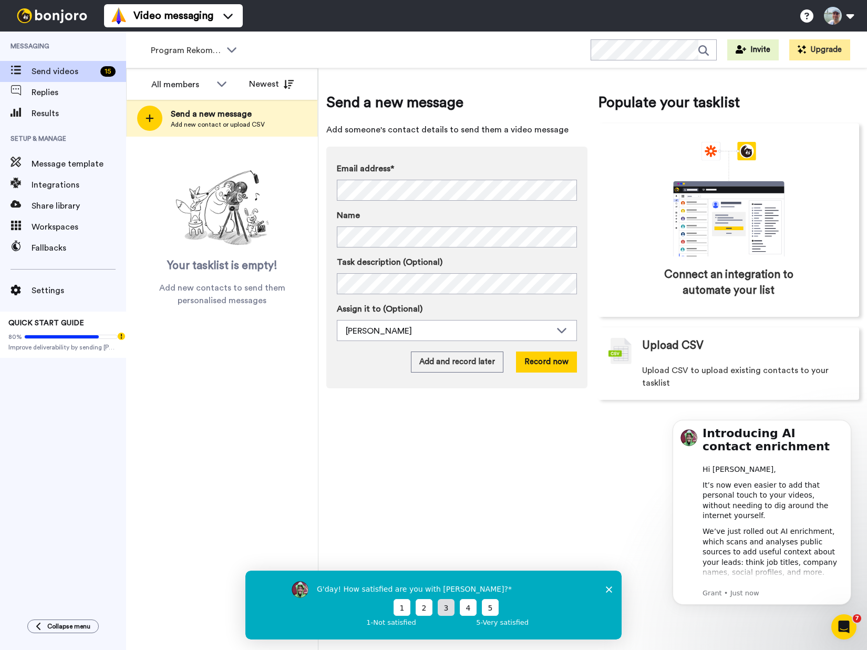
click at [448, 605] on button "3" at bounding box center [446, 606] width 17 height 17
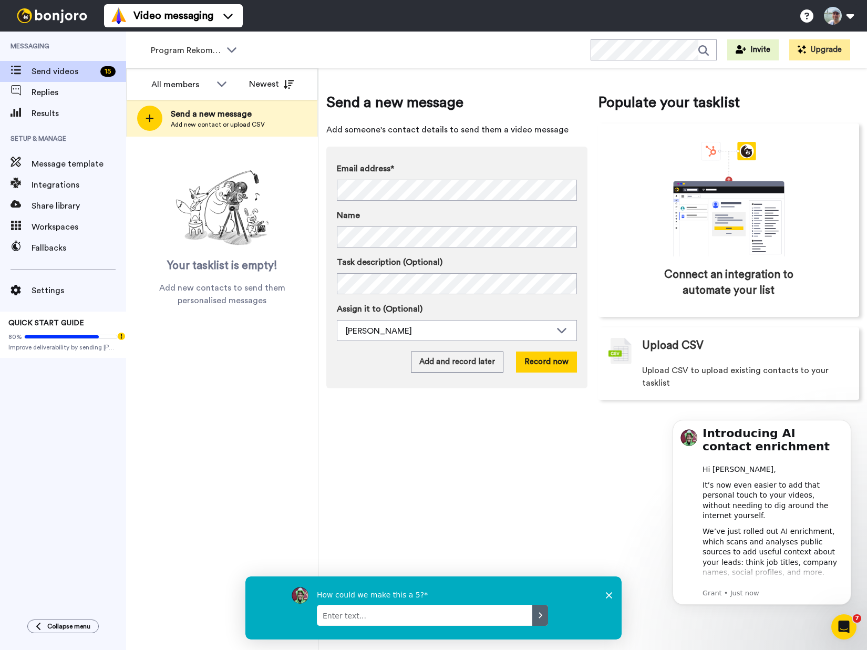
click at [444, 617] on textarea "Enter text..." at bounding box center [424, 614] width 215 height 21
type textarea "MailerLite configuration is buggy"
click at [541, 616] on icon "Submit your response" at bounding box center [540, 614] width 8 height 8
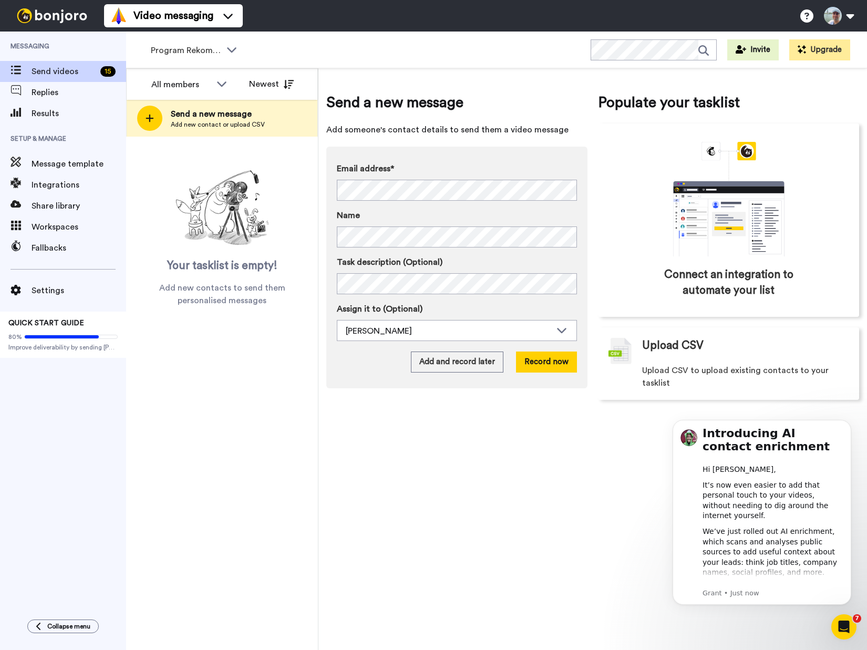
drag, startPoint x: 609, startPoint y: 638, endPoint x: 609, endPoint y: 623, distance: 15.2
click at [609, 625] on div "Thanks for answering!" at bounding box center [433, 639] width 376 height 38
click at [847, 420] on icon "Dismiss notification" at bounding box center [848, 423] width 6 height 6
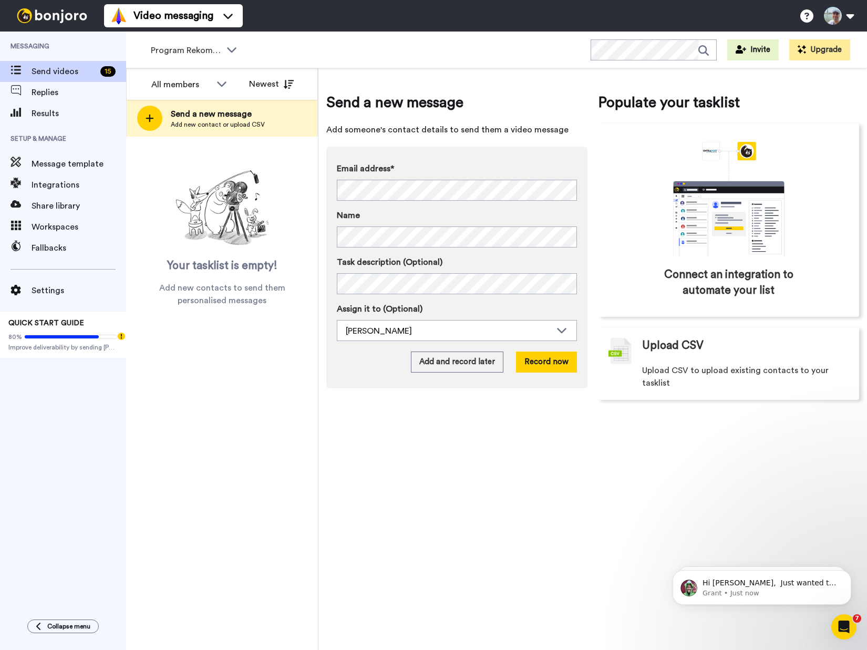
click at [848, 628] on icon "Open Intercom Messenger" at bounding box center [843, 626] width 17 height 17
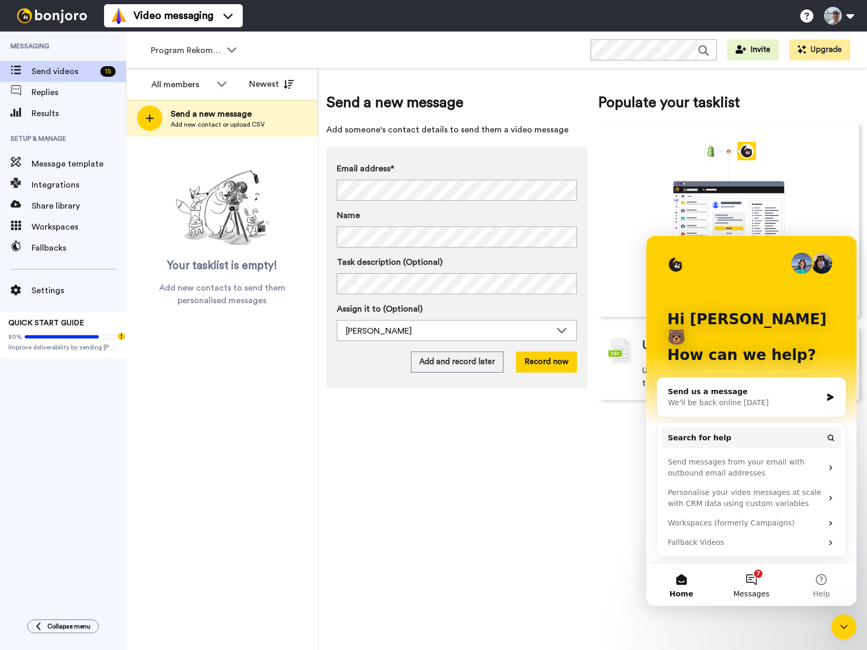
click at [753, 583] on button "7 Messages" at bounding box center [751, 585] width 70 height 42
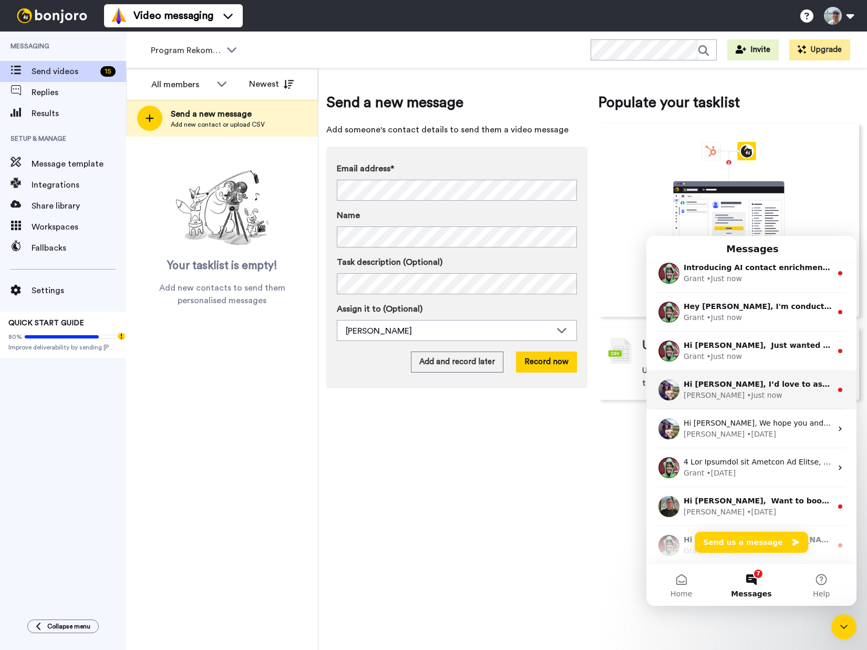
scroll to position [10, 0]
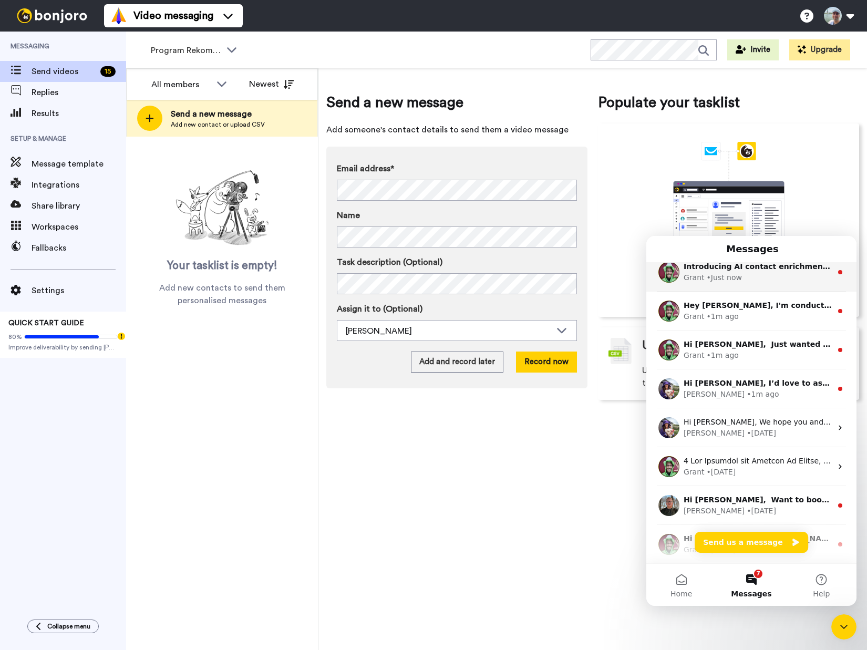
click at [753, 275] on div "Grant • Just now" at bounding box center [758, 277] width 148 height 11
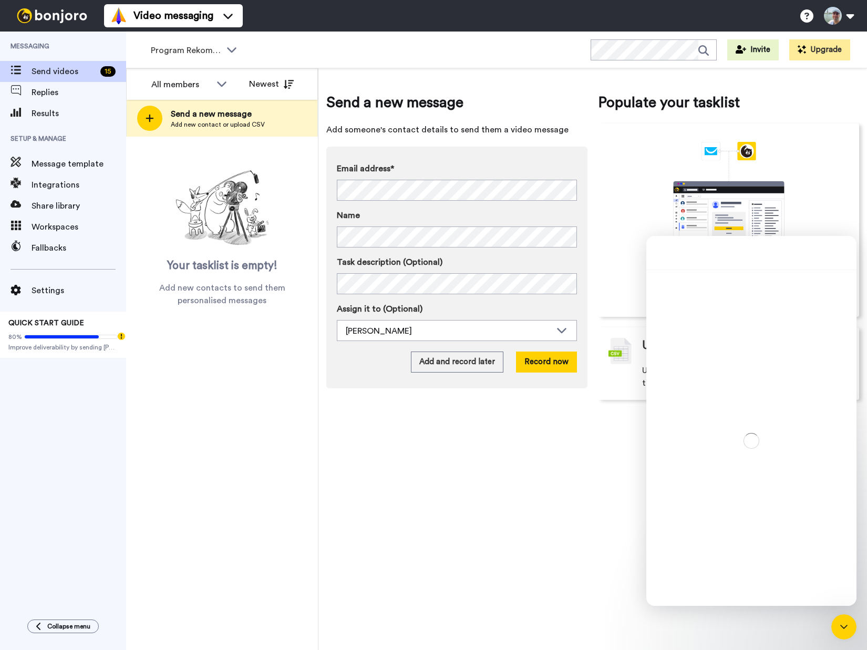
scroll to position [9, 0]
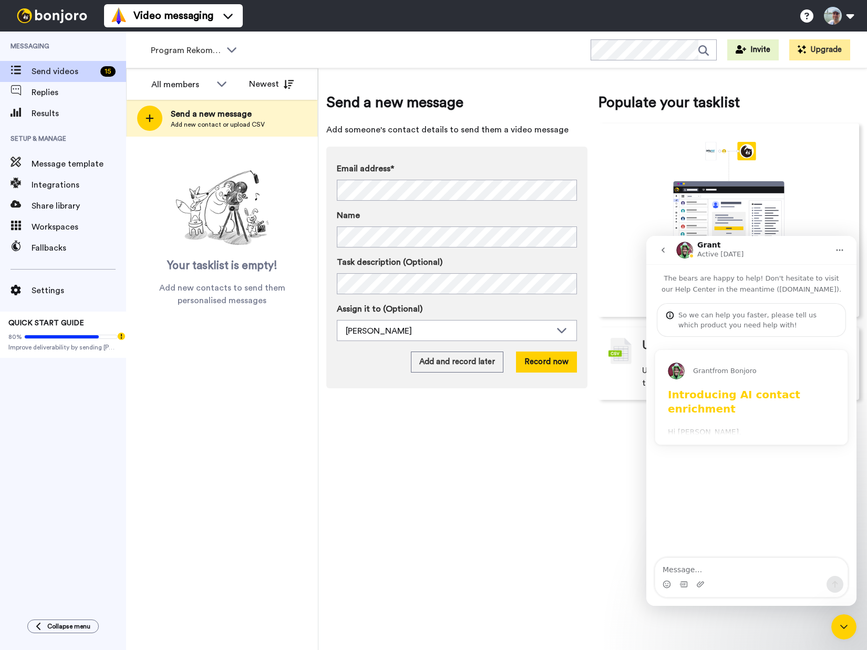
click at [788, 407] on h1 "Introducing AI contact enrichment" at bounding box center [751, 405] width 167 height 34
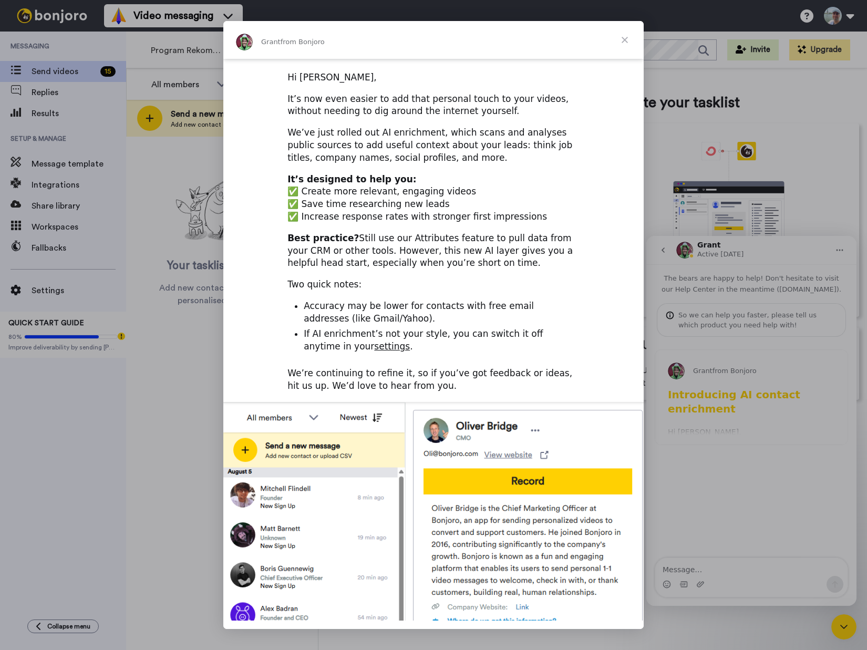
scroll to position [0, 0]
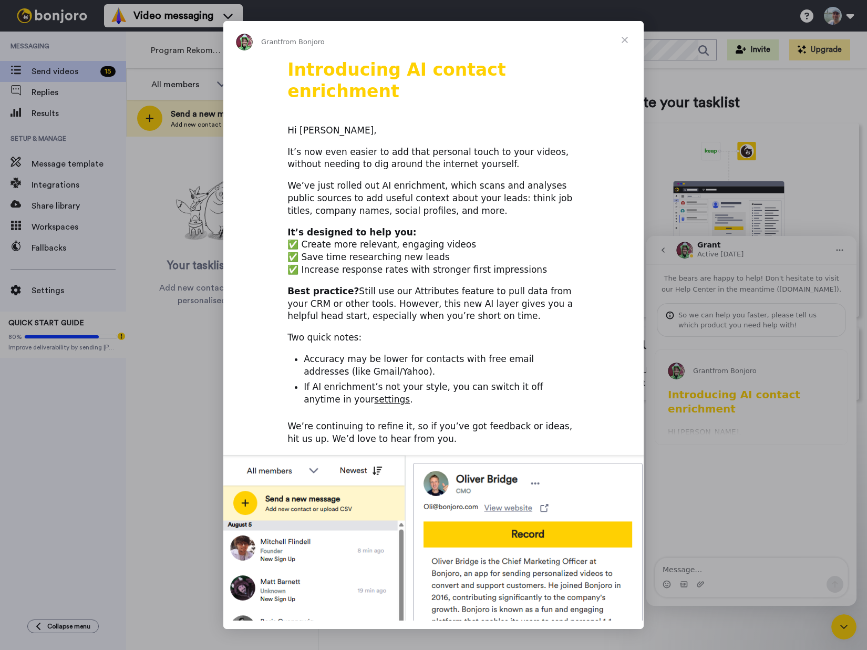
click at [626, 41] on span "Close" at bounding box center [625, 40] width 38 height 38
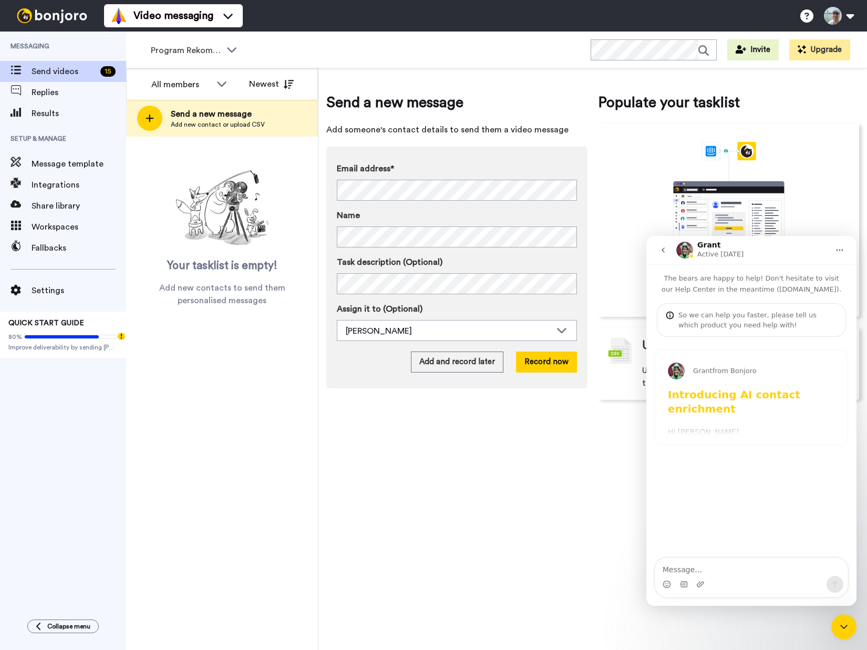
click at [664, 248] on icon "go back" at bounding box center [663, 250] width 8 height 8
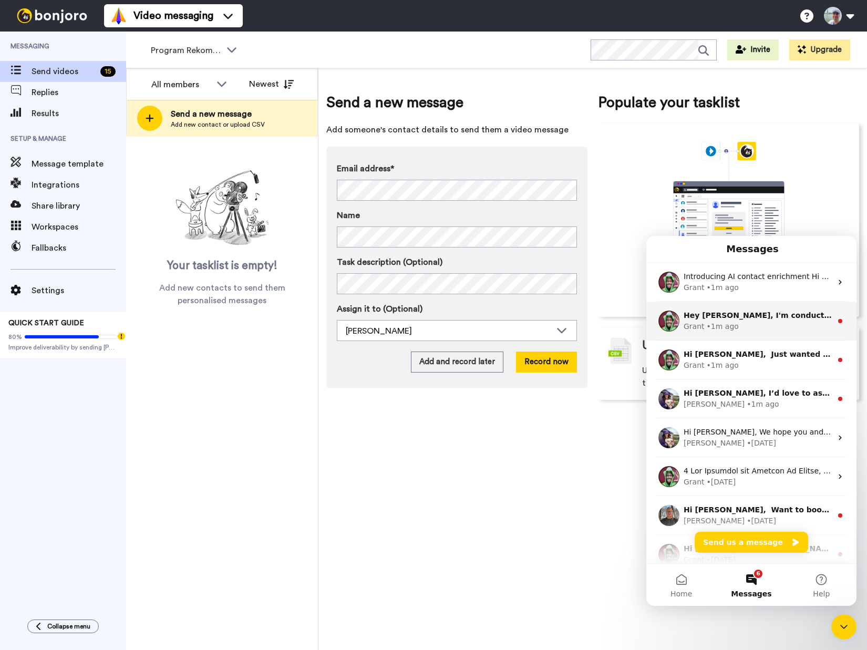
click at [718, 326] on div "• 1m ago" at bounding box center [723, 326] width 32 height 11
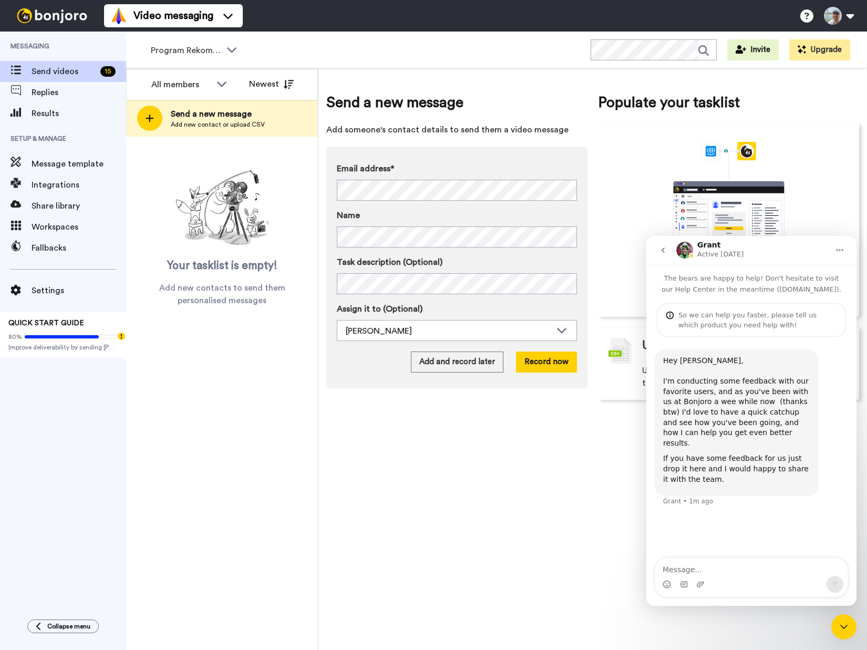
click at [664, 250] on icon "go back" at bounding box center [663, 250] width 8 height 8
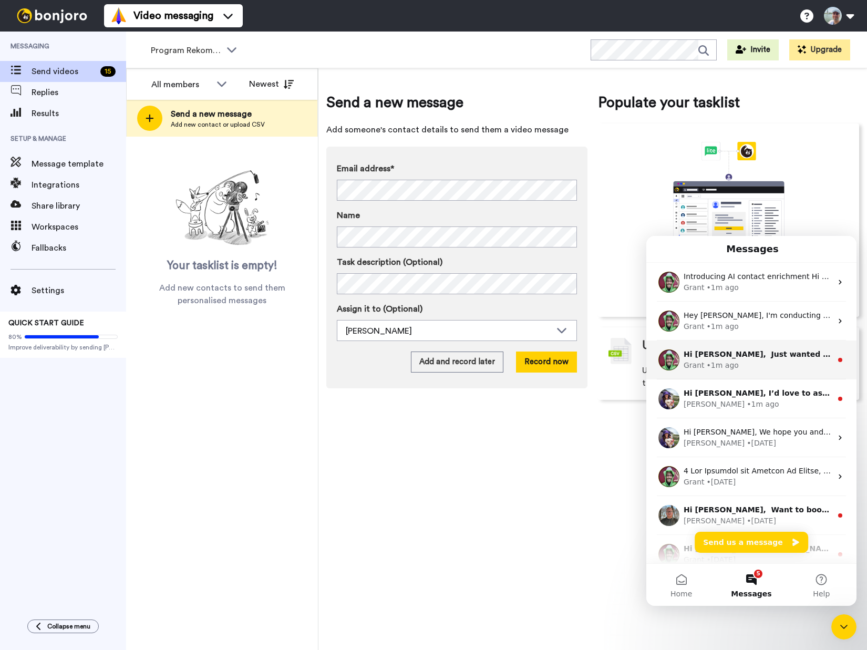
click at [729, 365] on div "• 1m ago" at bounding box center [723, 365] width 32 height 11
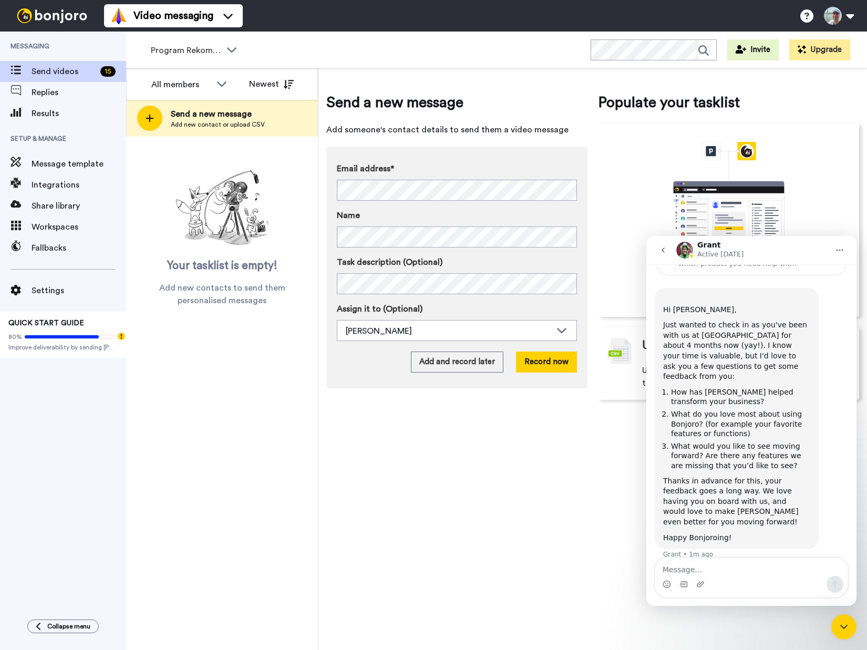
scroll to position [64, 0]
click at [663, 248] on icon "go back" at bounding box center [663, 250] width 8 height 8
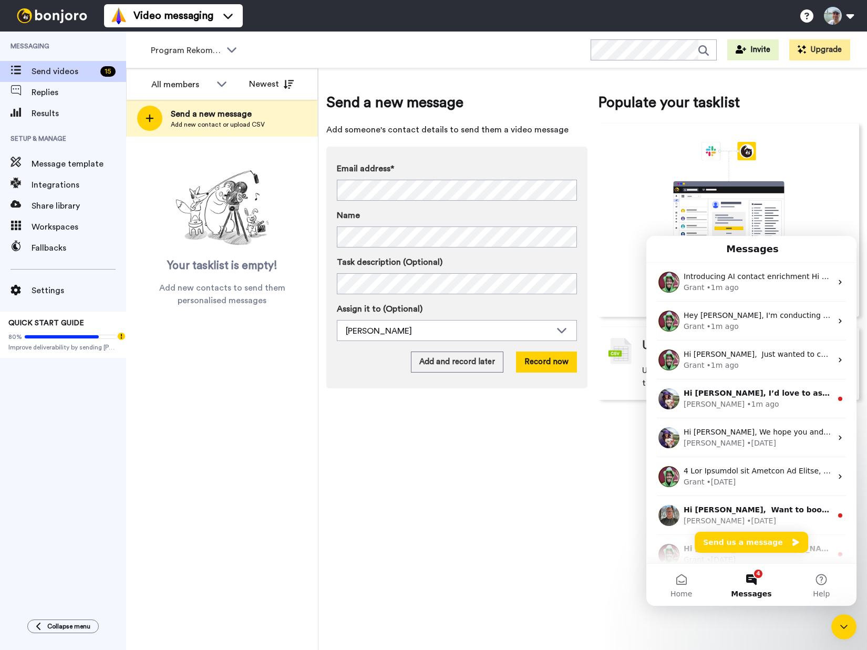
scroll to position [0, 0]
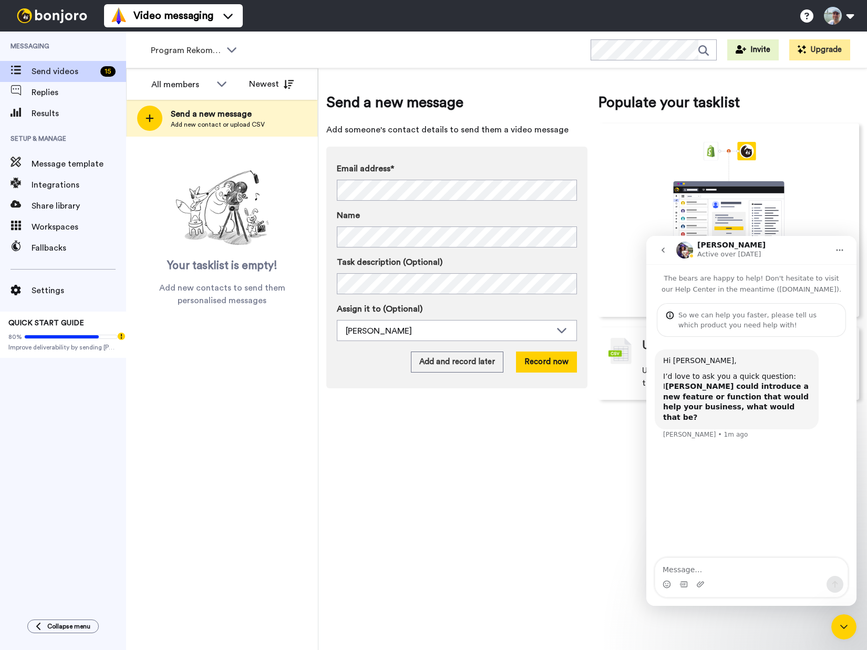
click at [665, 249] on icon "go back" at bounding box center [663, 250] width 8 height 8
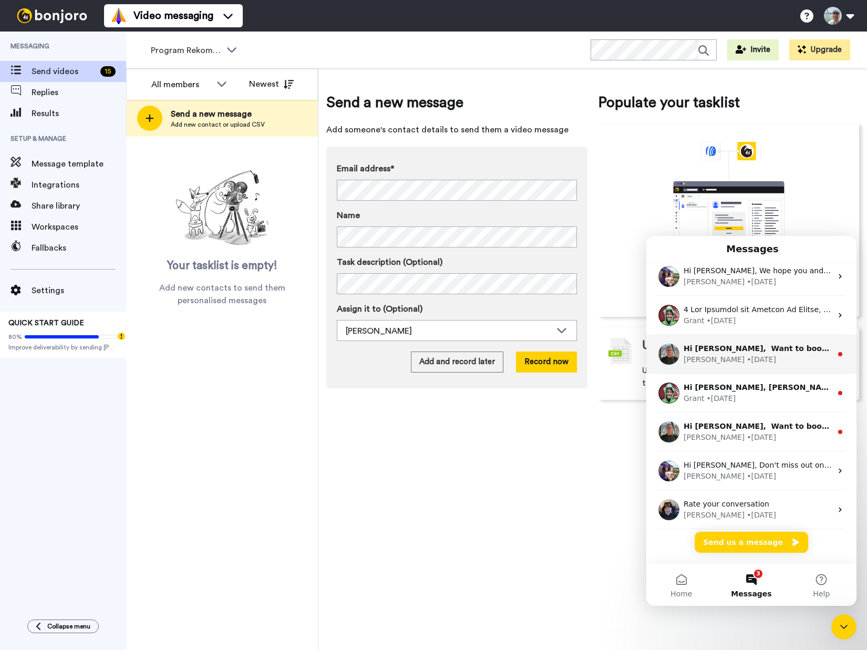
scroll to position [162, 0]
click at [759, 354] on div "[PERSON_NAME] • [DATE]" at bounding box center [758, 359] width 148 height 11
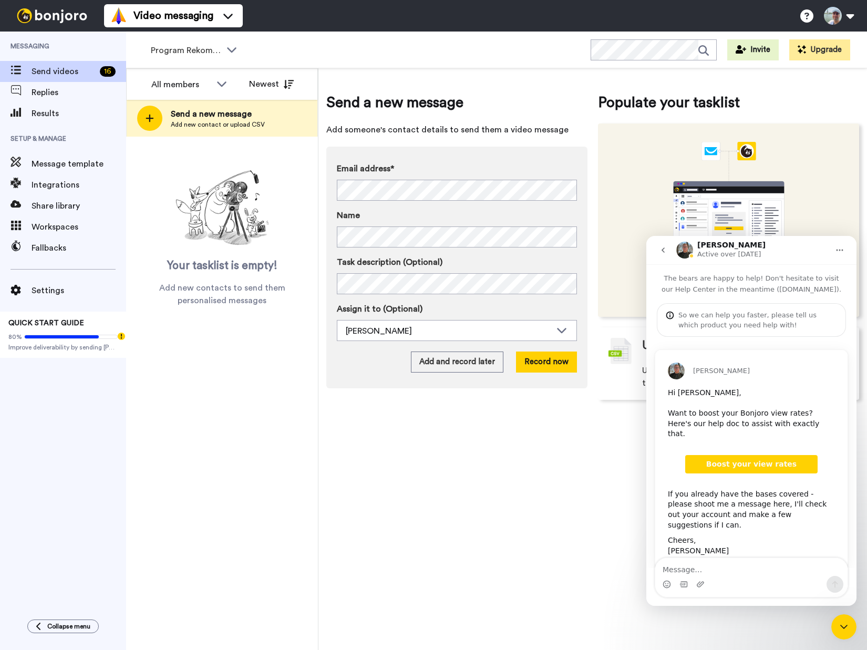
scroll to position [2, 0]
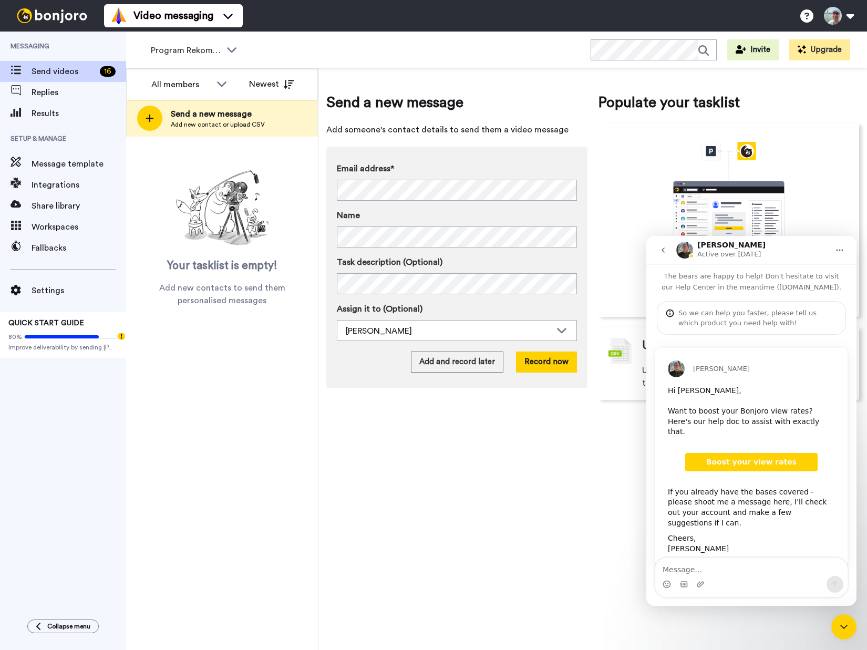
click at [665, 250] on icon "go back" at bounding box center [663, 250] width 8 height 8
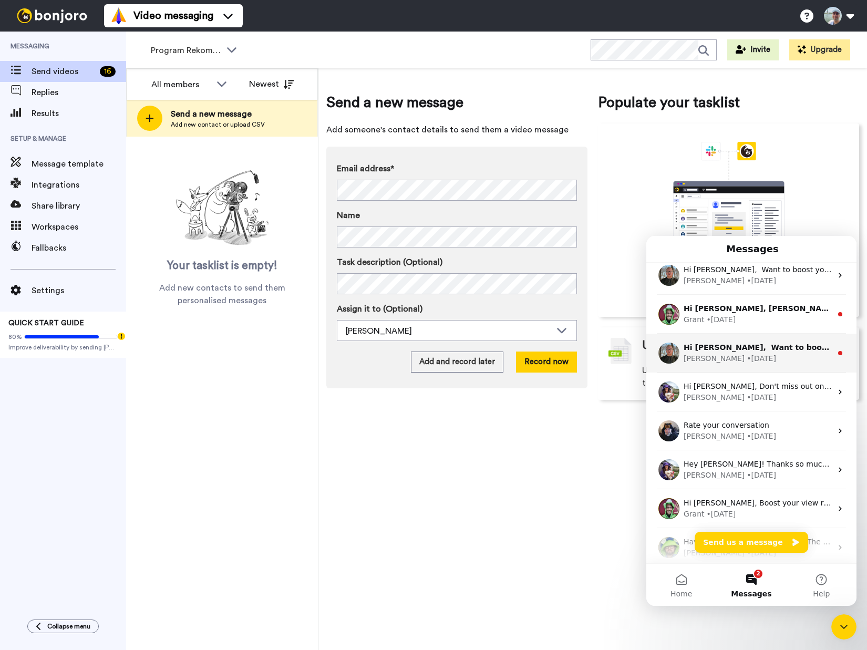
scroll to position [241, 0]
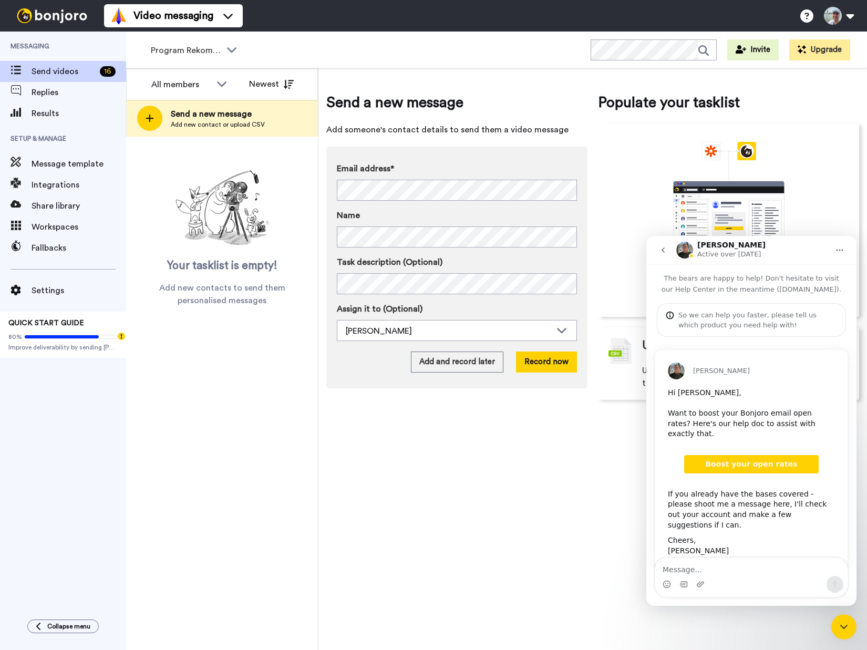
scroll to position [2, 0]
click at [664, 249] on icon "go back" at bounding box center [663, 250] width 8 height 8
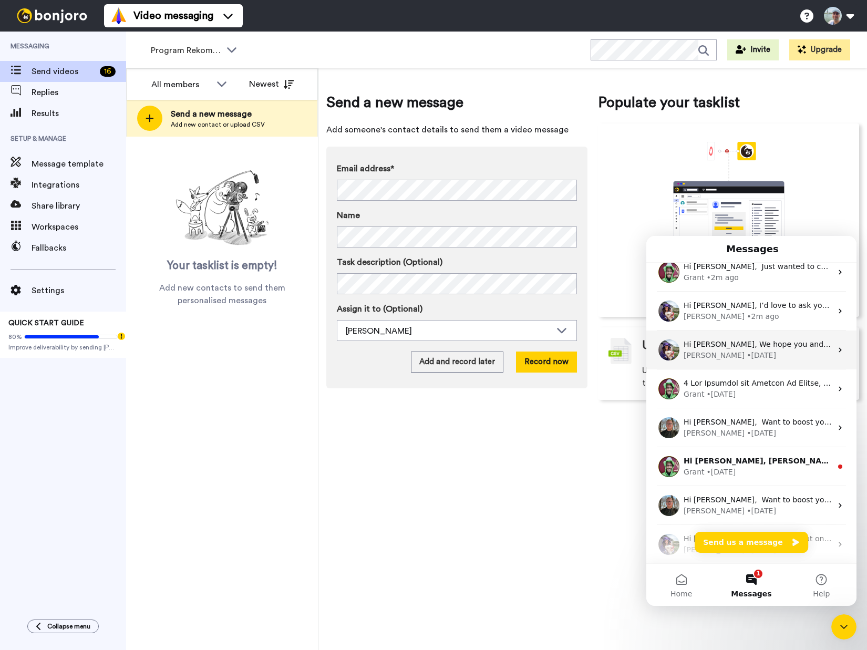
scroll to position [238, 0]
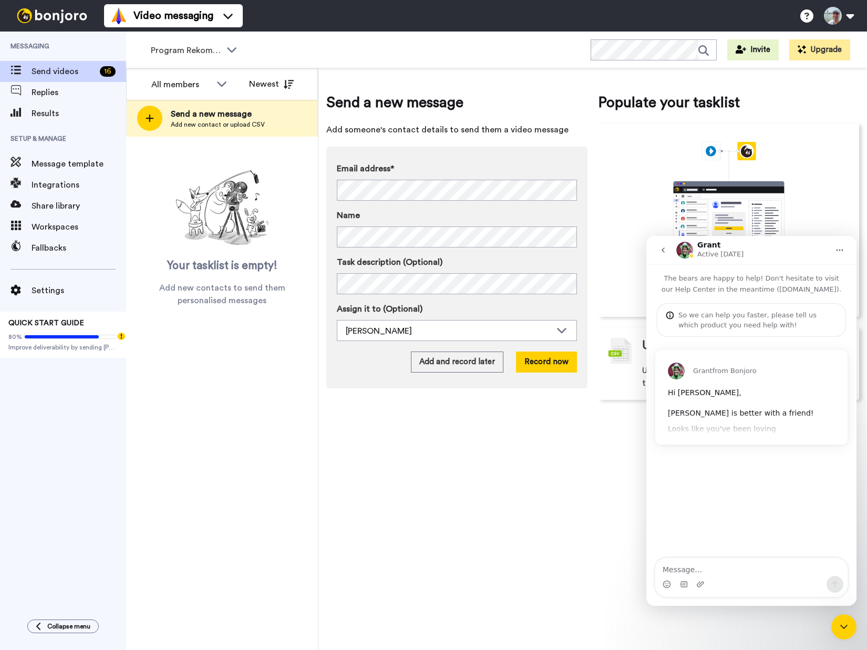
click at [731, 419] on div "[PERSON_NAME] from [PERSON_NAME] Hi [PERSON_NAME], [PERSON_NAME] is better with…" at bounding box center [751, 397] width 192 height 95
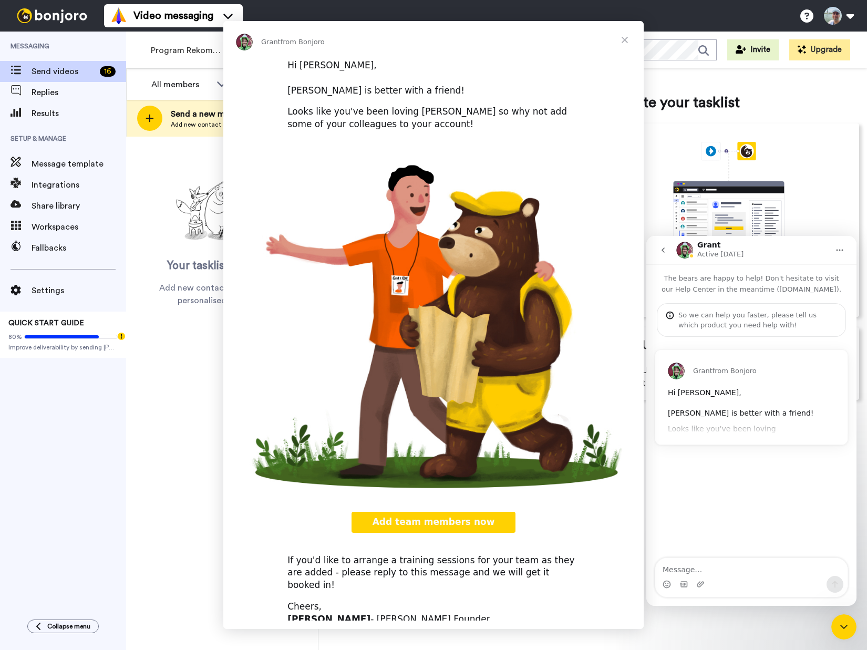
scroll to position [0, 0]
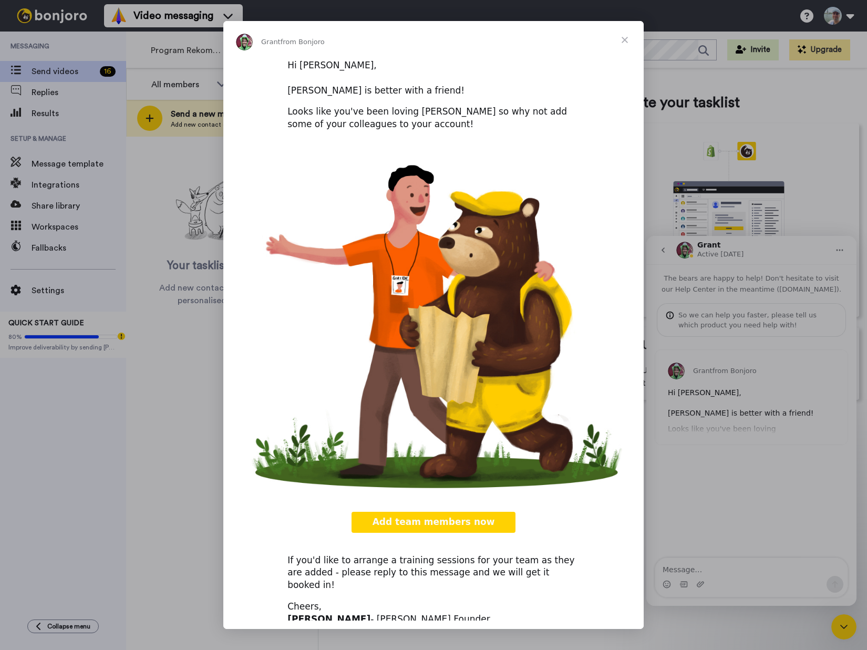
click at [620, 39] on span "Close" at bounding box center [625, 40] width 38 height 38
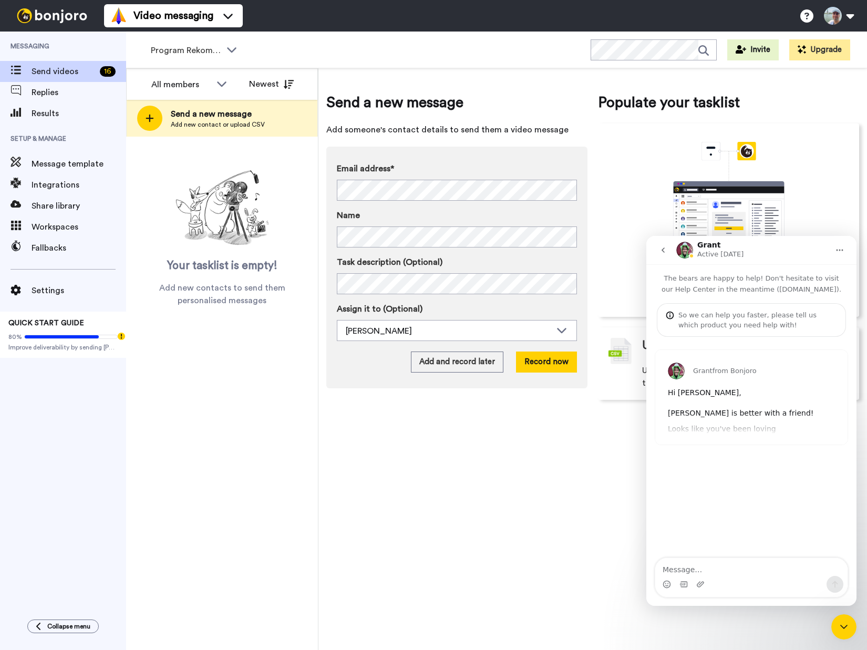
click at [663, 253] on icon "go back" at bounding box center [663, 250] width 8 height 8
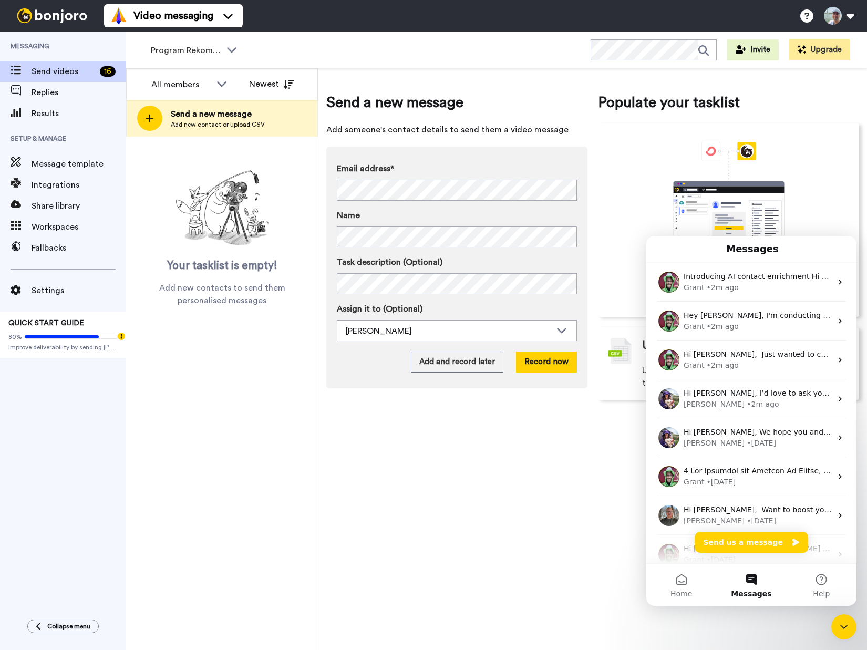
click at [513, 519] on div "Send a new message Add someone's contact details to send them a video message E…" at bounding box center [592, 359] width 548 height 582
click at [692, 584] on button "Home" at bounding box center [681, 585] width 70 height 42
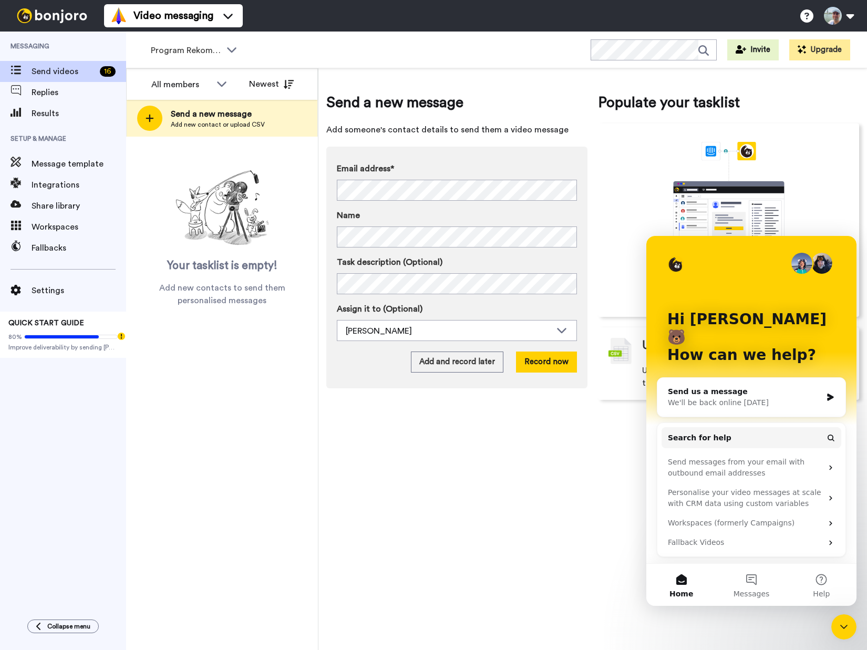
click at [852, 630] on div "Close Intercom Messenger" at bounding box center [843, 626] width 25 height 25
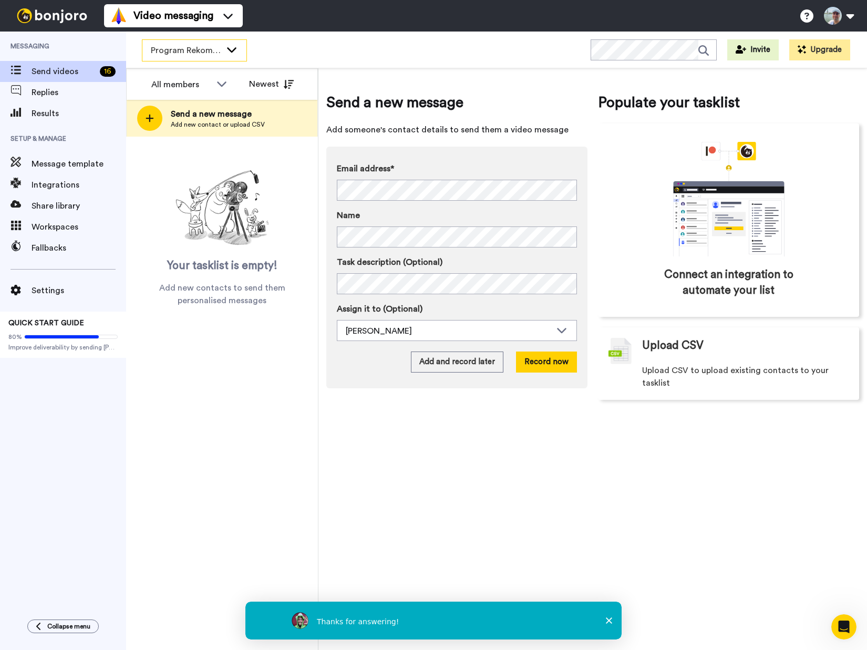
click at [237, 49] on icon at bounding box center [231, 49] width 13 height 11
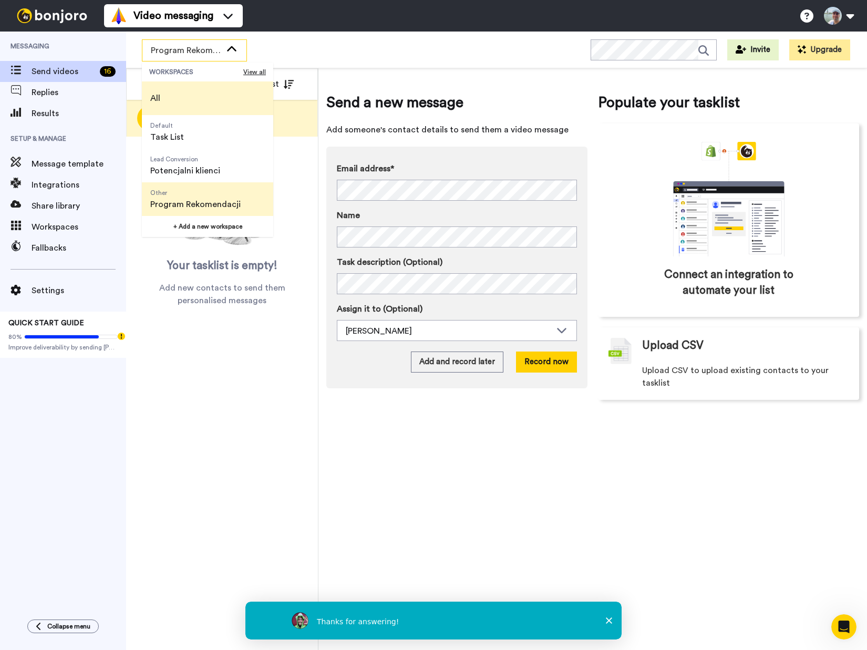
click at [164, 94] on span "All" at bounding box center [155, 98] width 27 height 34
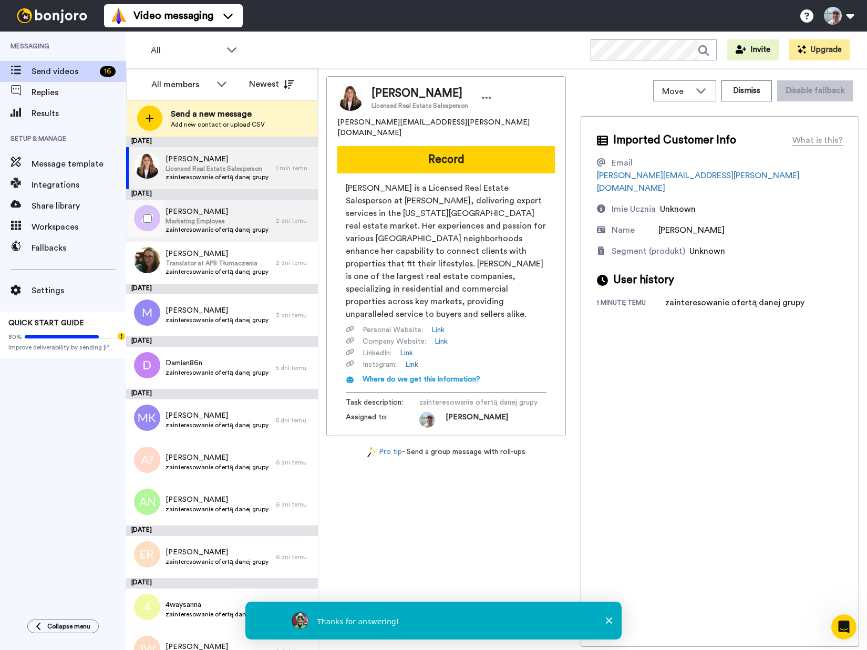
click at [236, 224] on span "Marketing Employee" at bounding box center [216, 221] width 103 height 8
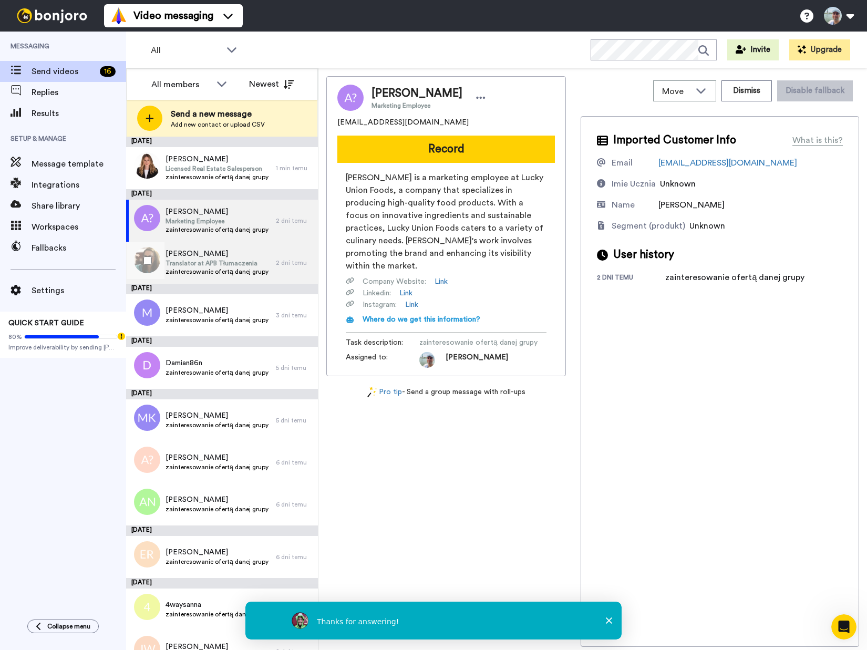
click at [239, 260] on span "Translator at APB Tłumaczenia" at bounding box center [216, 263] width 103 height 8
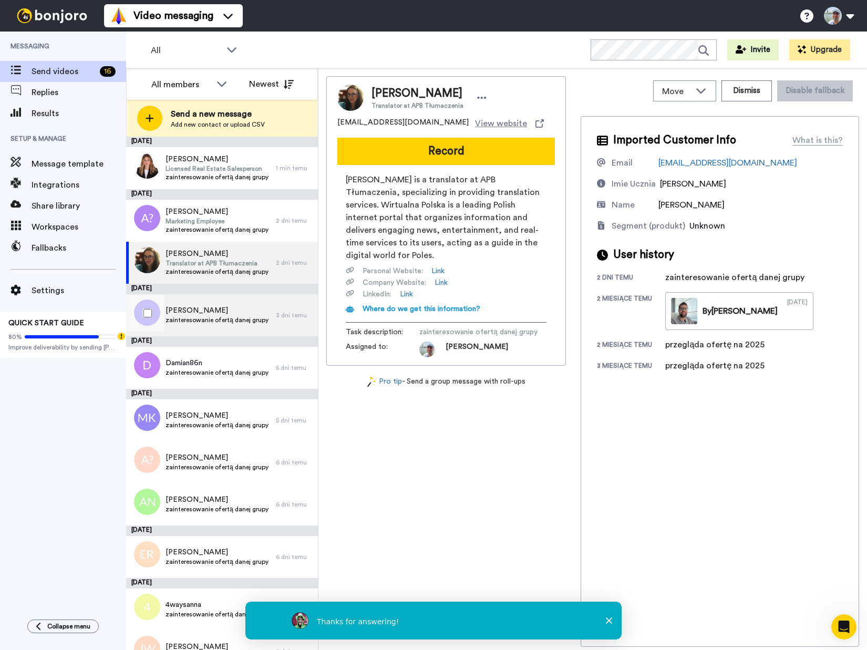
click at [258, 326] on div "[PERSON_NAME] zainteresowanie ofertą danej grupy" at bounding box center [201, 315] width 150 height 42
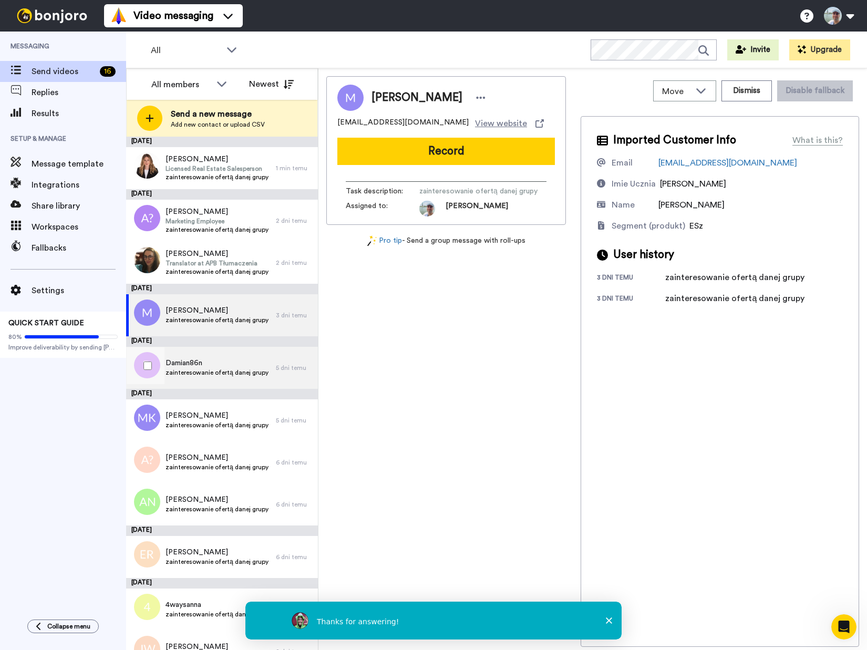
click at [255, 365] on span "Damian86n" at bounding box center [216, 363] width 103 height 11
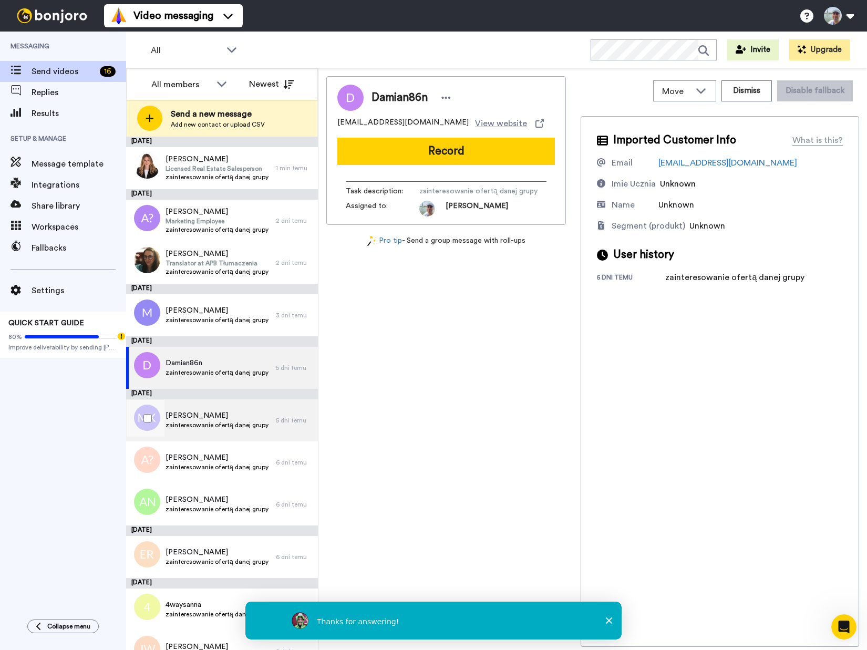
click at [243, 421] on span "zainteresowanie ofertą danej grupy" at bounding box center [216, 425] width 103 height 8
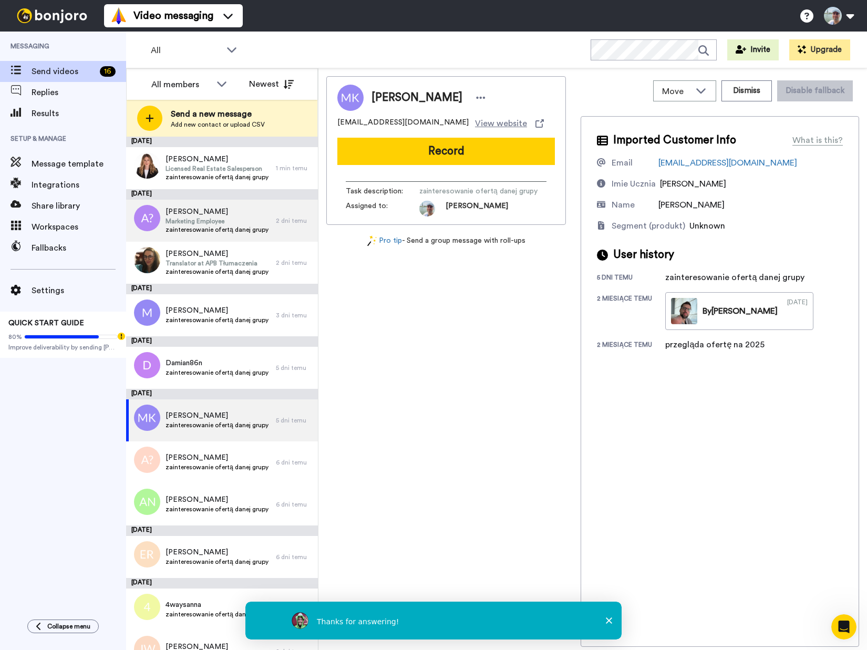
scroll to position [32, 0]
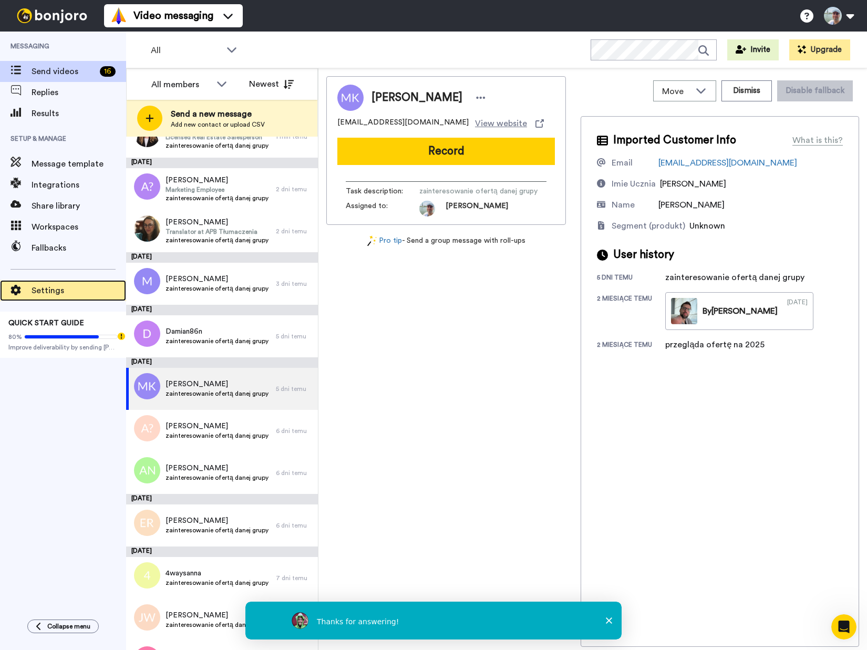
click at [76, 295] on span "Settings" at bounding box center [79, 290] width 95 height 13
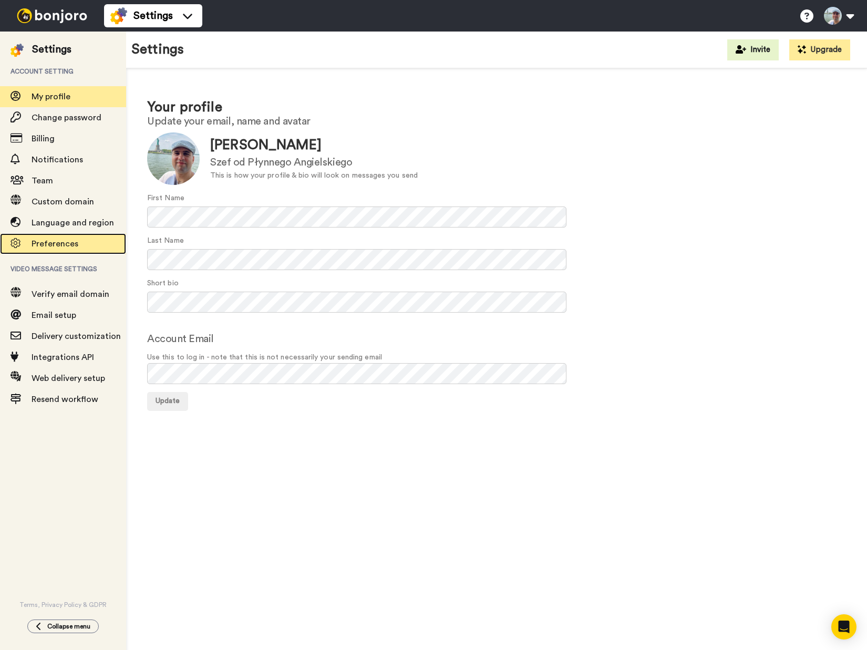
click at [55, 243] on span "Preferences" at bounding box center [55, 244] width 47 height 8
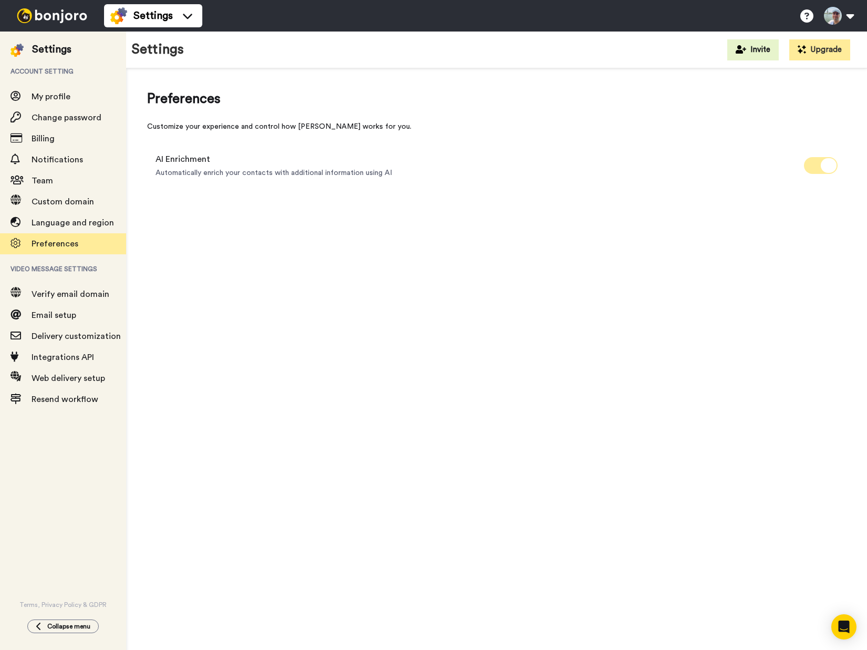
click at [812, 163] on span at bounding box center [821, 165] width 34 height 17
click at [51, 137] on span "Billing" at bounding box center [43, 138] width 23 height 8
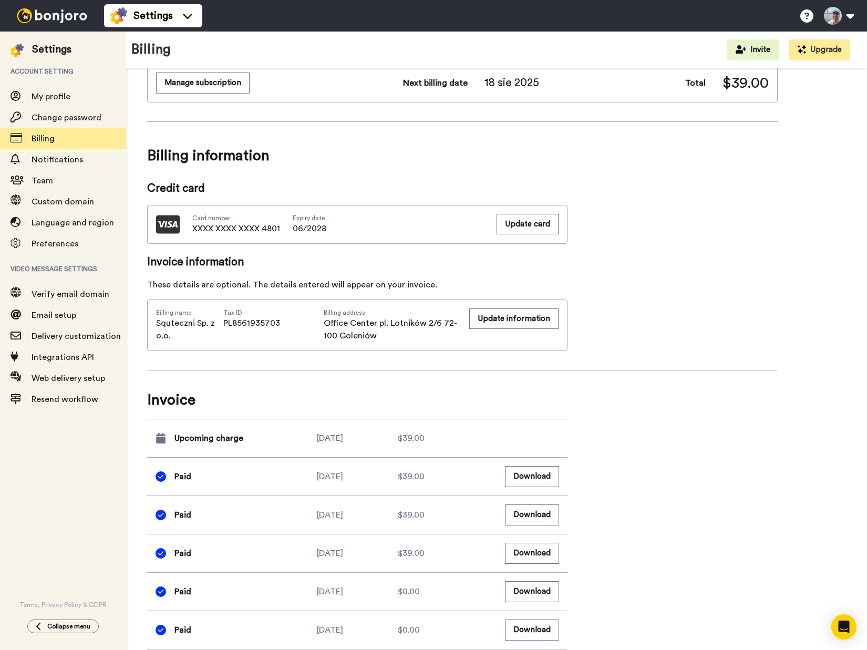
scroll to position [176, 0]
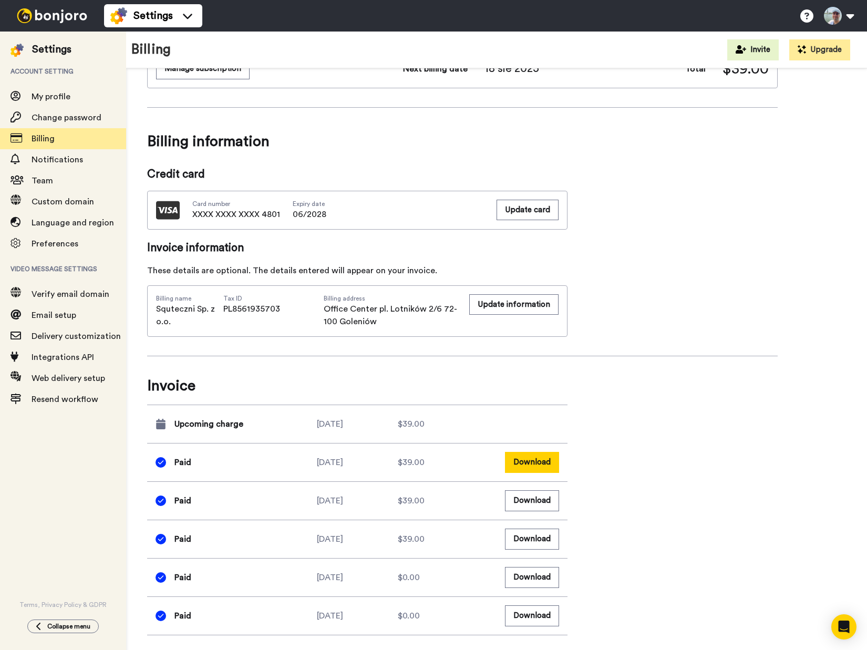
click at [547, 463] on button "Download" at bounding box center [532, 462] width 54 height 20
click at [536, 503] on button "Download" at bounding box center [532, 500] width 54 height 20
